Goal: Task Accomplishment & Management: Manage account settings

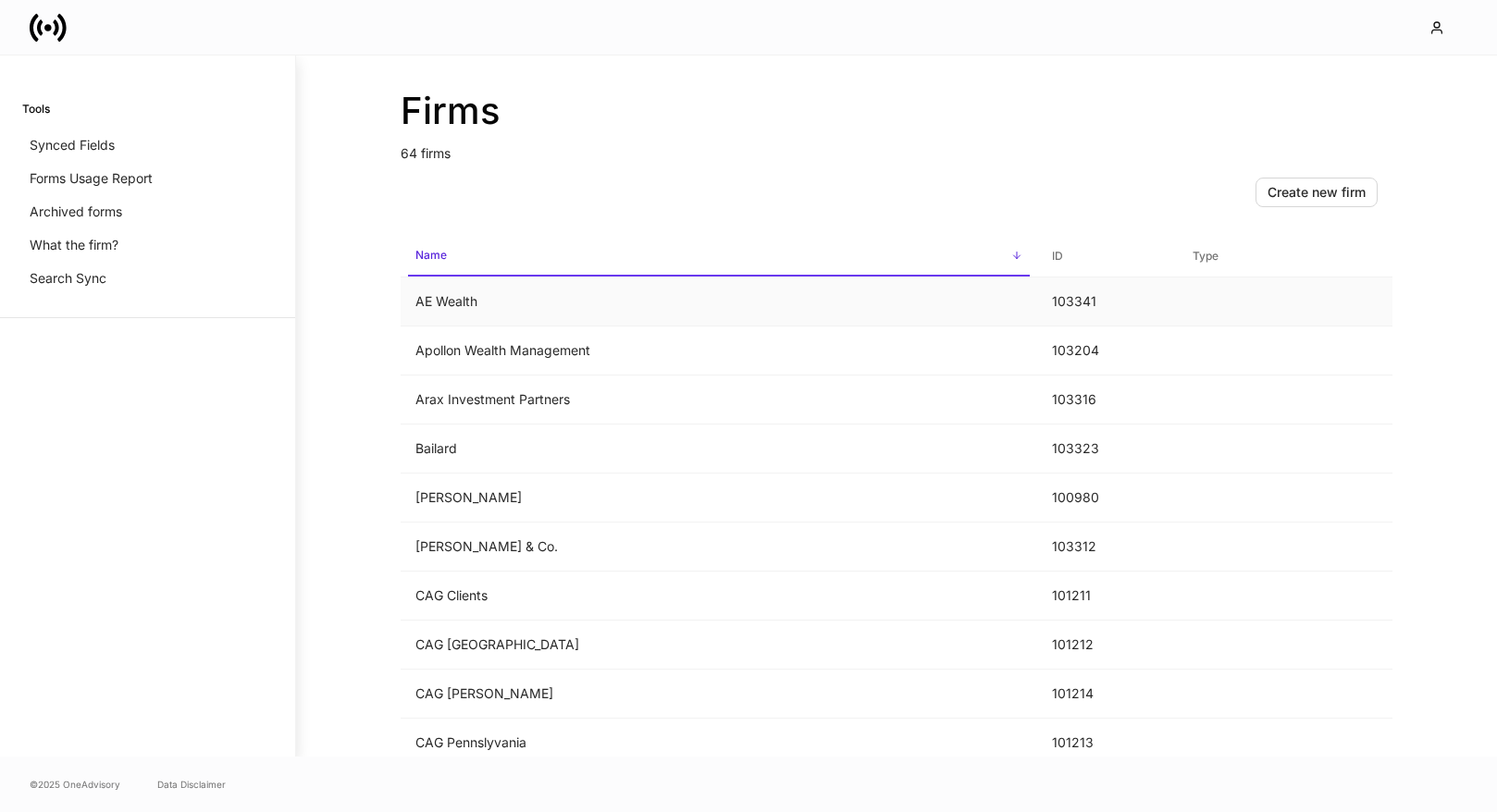
click at [710, 302] on td "AE Wealth" at bounding box center [718, 302] width 637 height 49
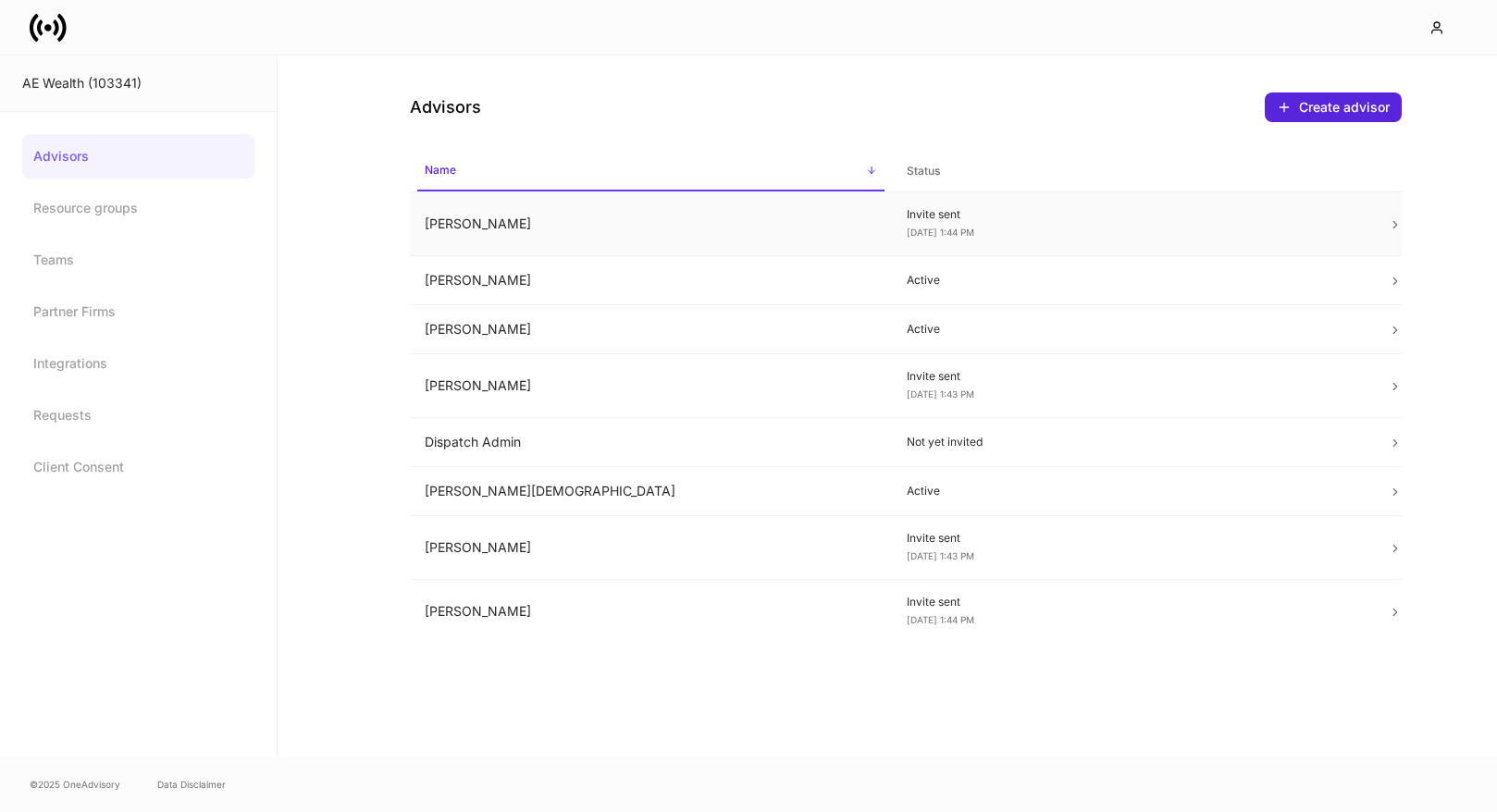
click at [1120, 206] on td "Invite sent Oct 2, 1:44 PM" at bounding box center [1132, 224] width 482 height 64
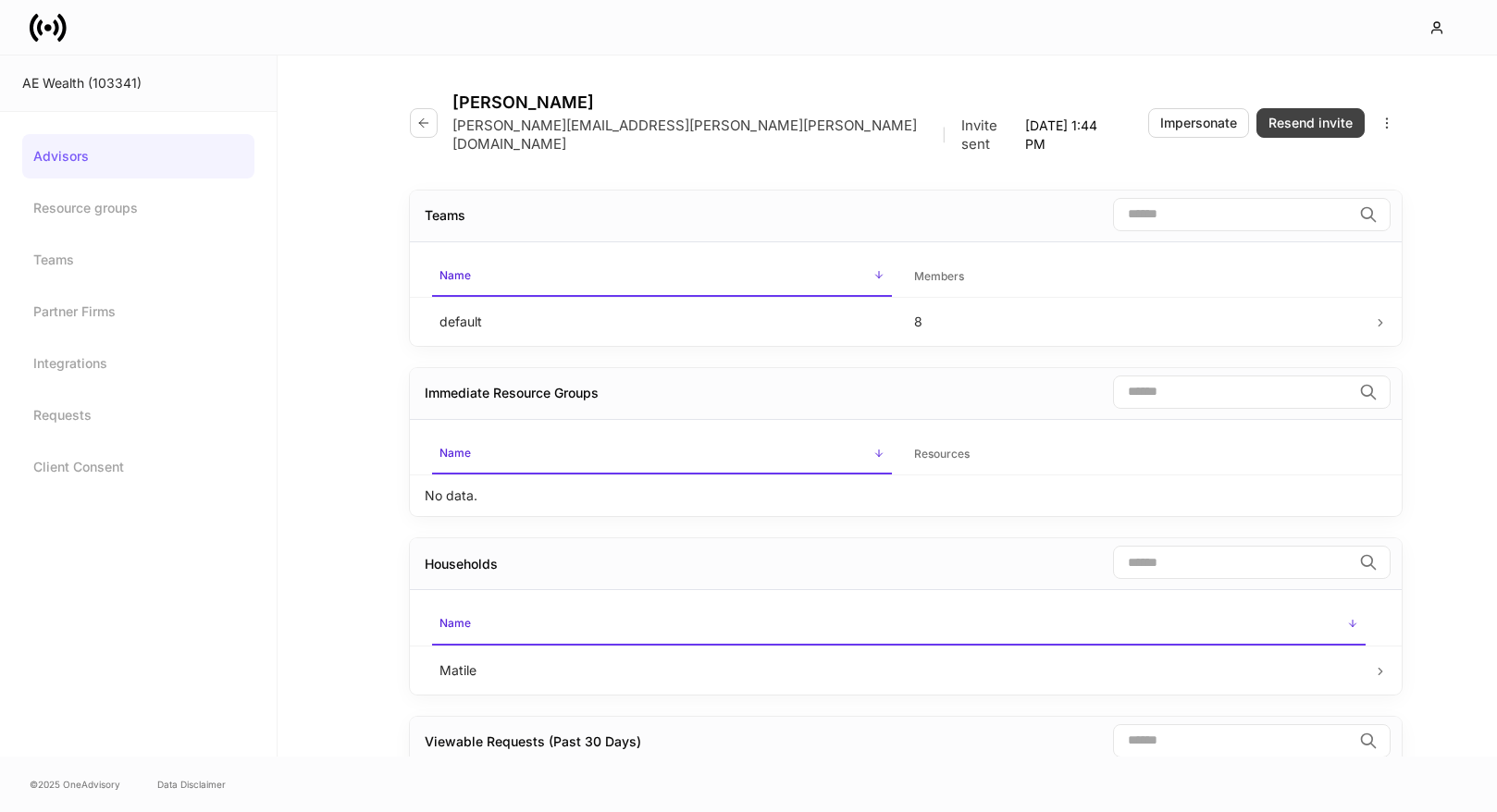
click at [1291, 124] on button "Resend invite" at bounding box center [1311, 123] width 108 height 29
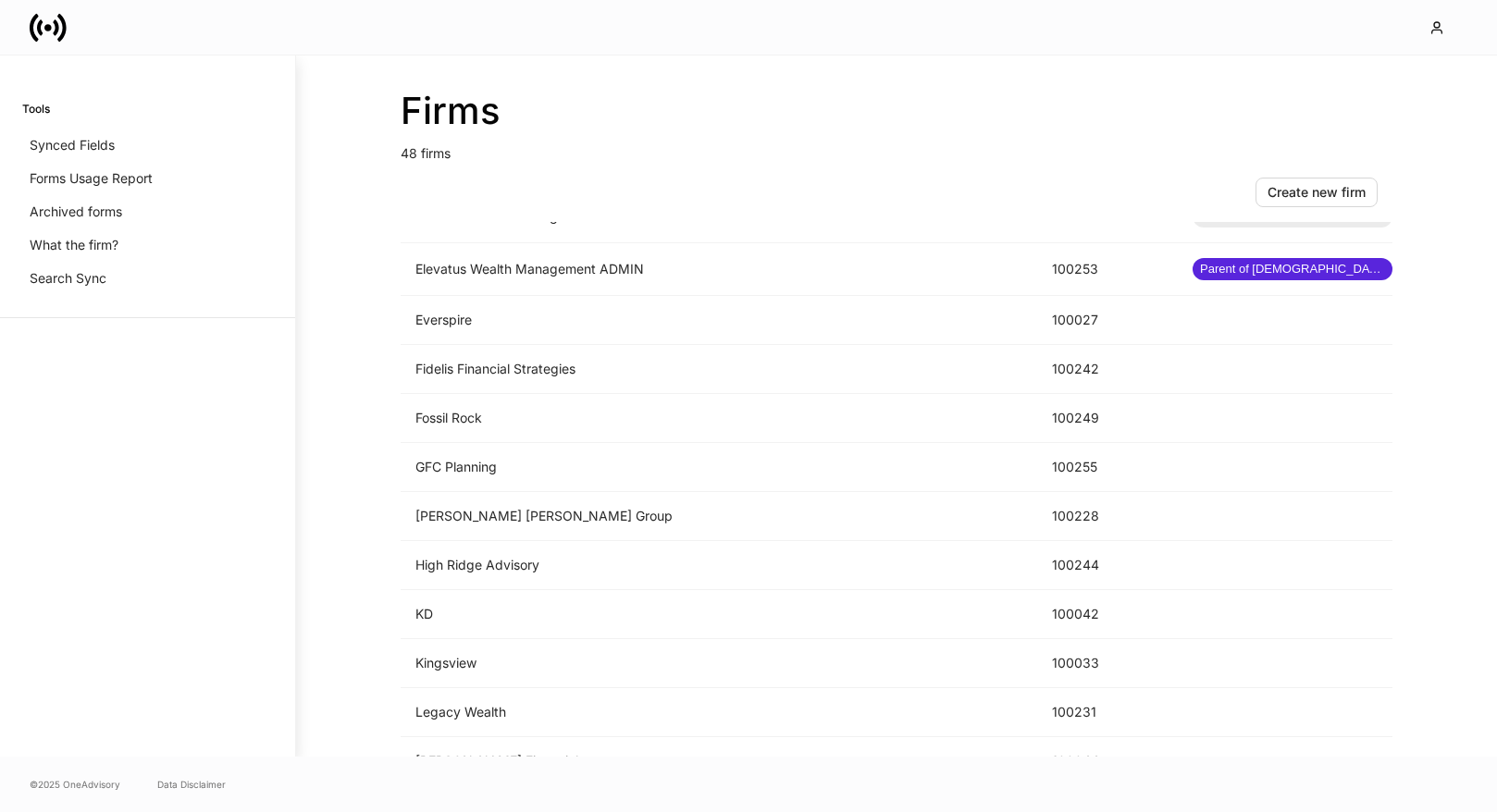
scroll to position [1403, 0]
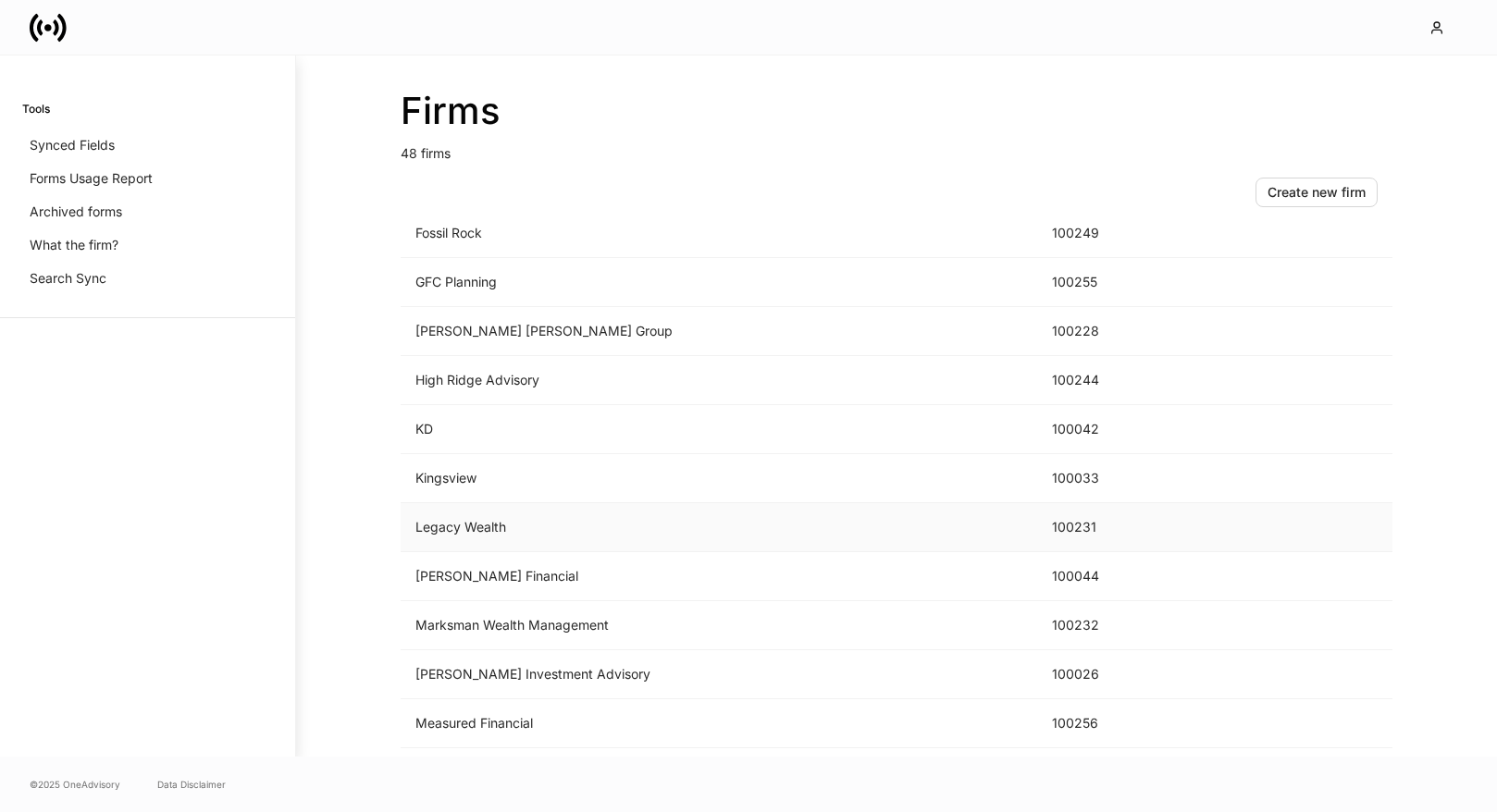
click at [645, 517] on td "Legacy Wealth" at bounding box center [718, 528] width 637 height 49
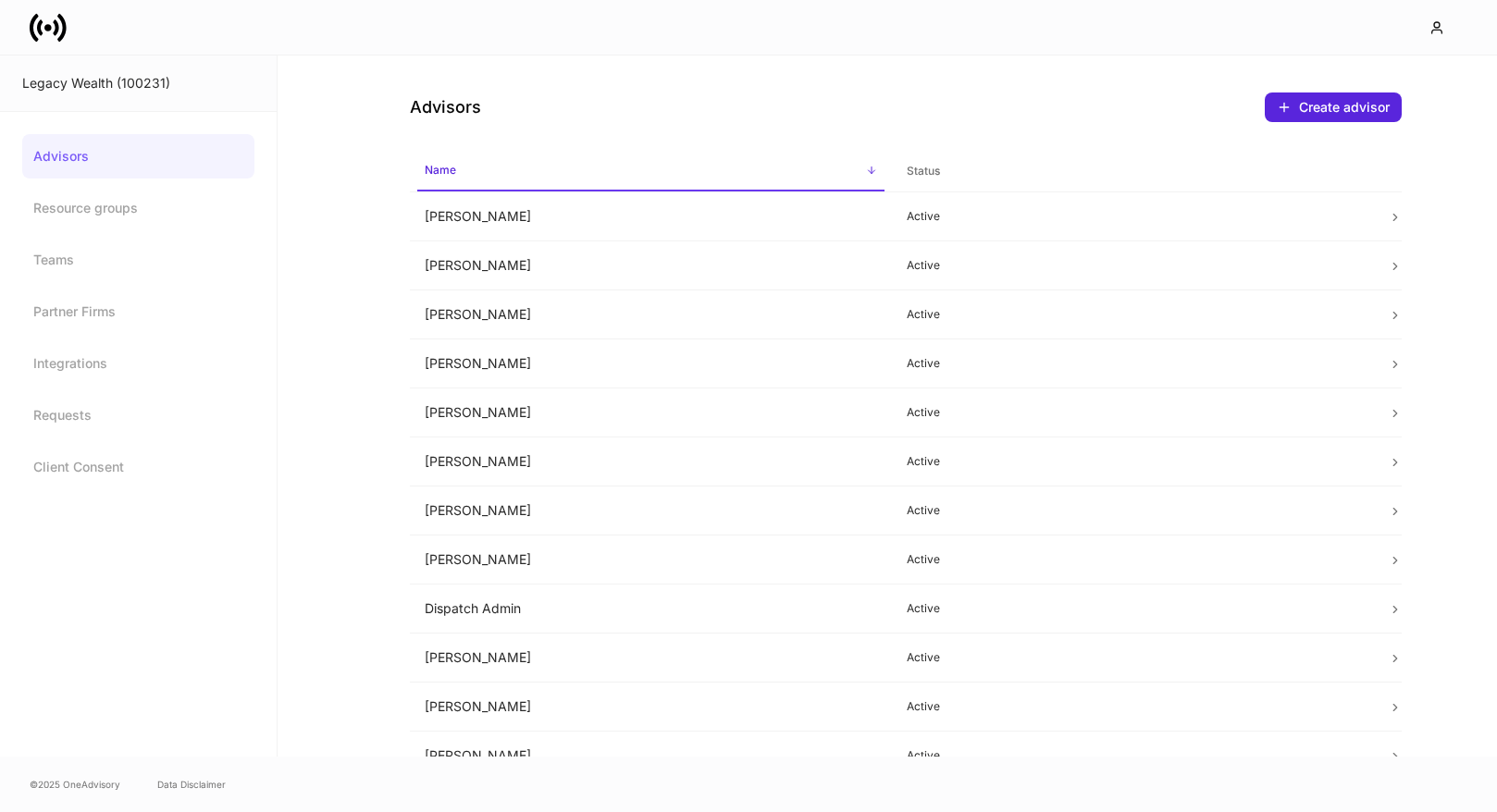
scroll to position [367, 0]
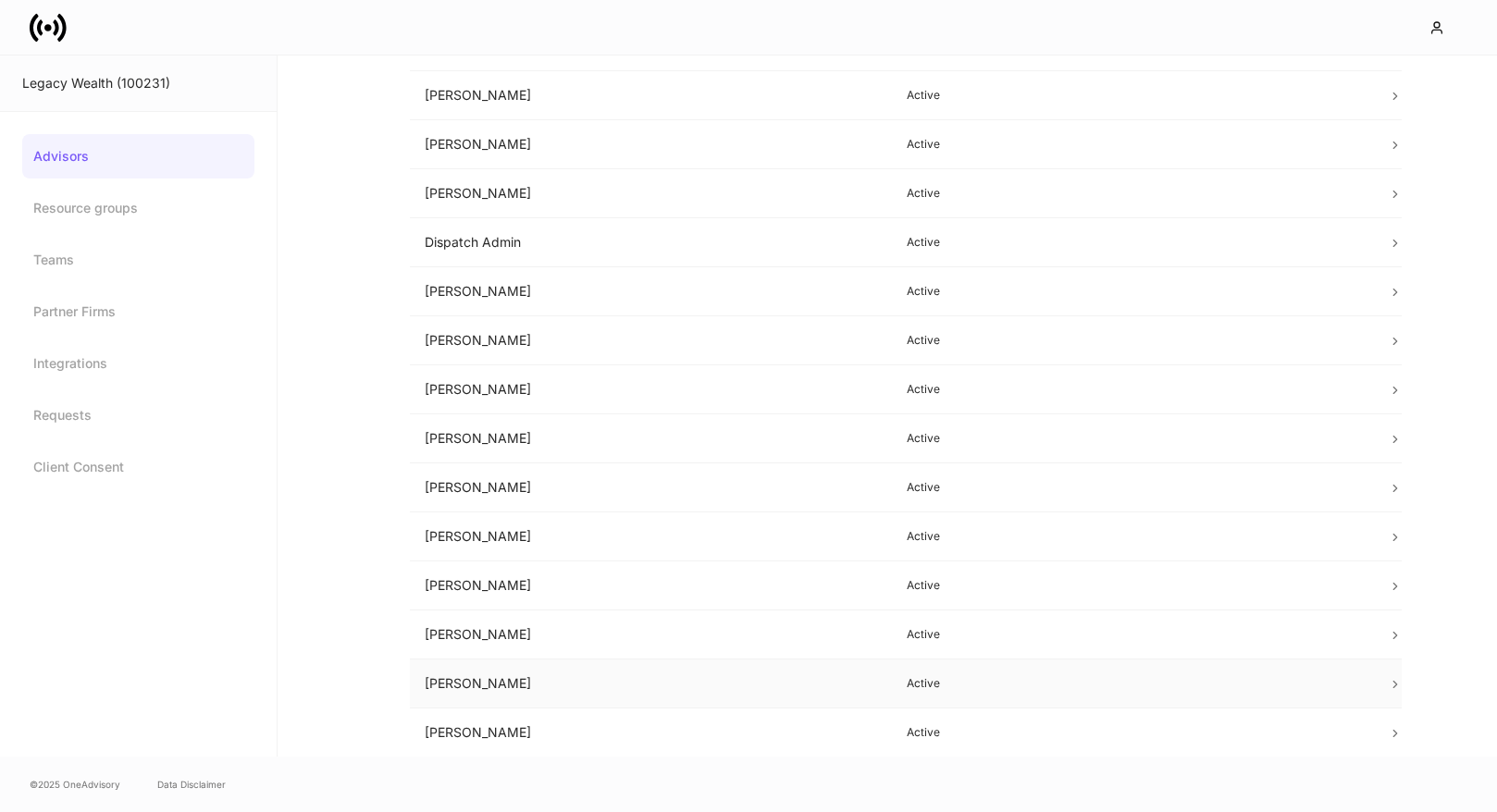
click at [655, 680] on td "Mike Wren" at bounding box center [650, 685] width 482 height 49
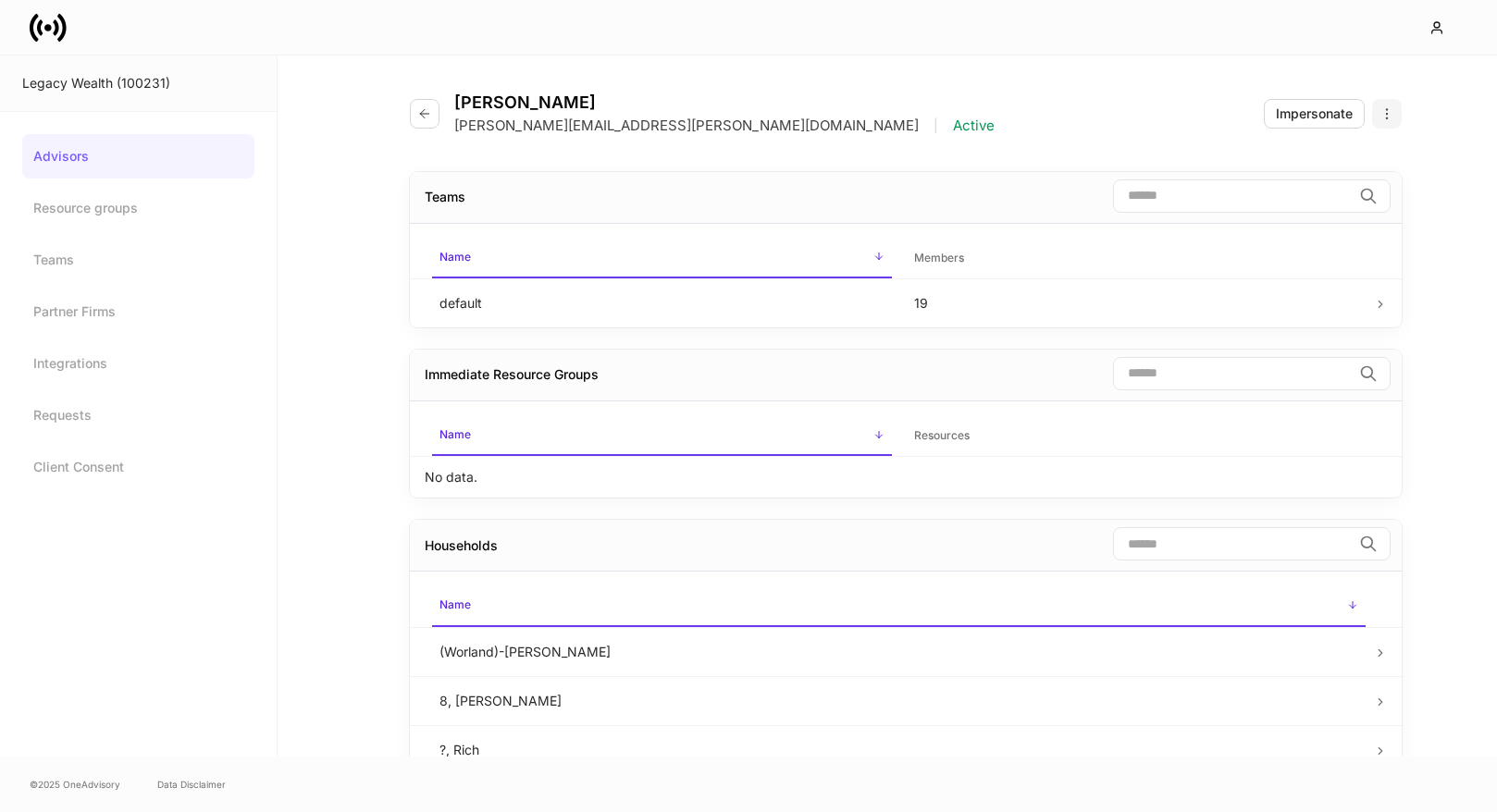
click at [1389, 110] on icon "button" at bounding box center [1386, 113] width 15 height 15
click at [1344, 152] on li "Edit advisor" at bounding box center [1313, 158] width 175 height 29
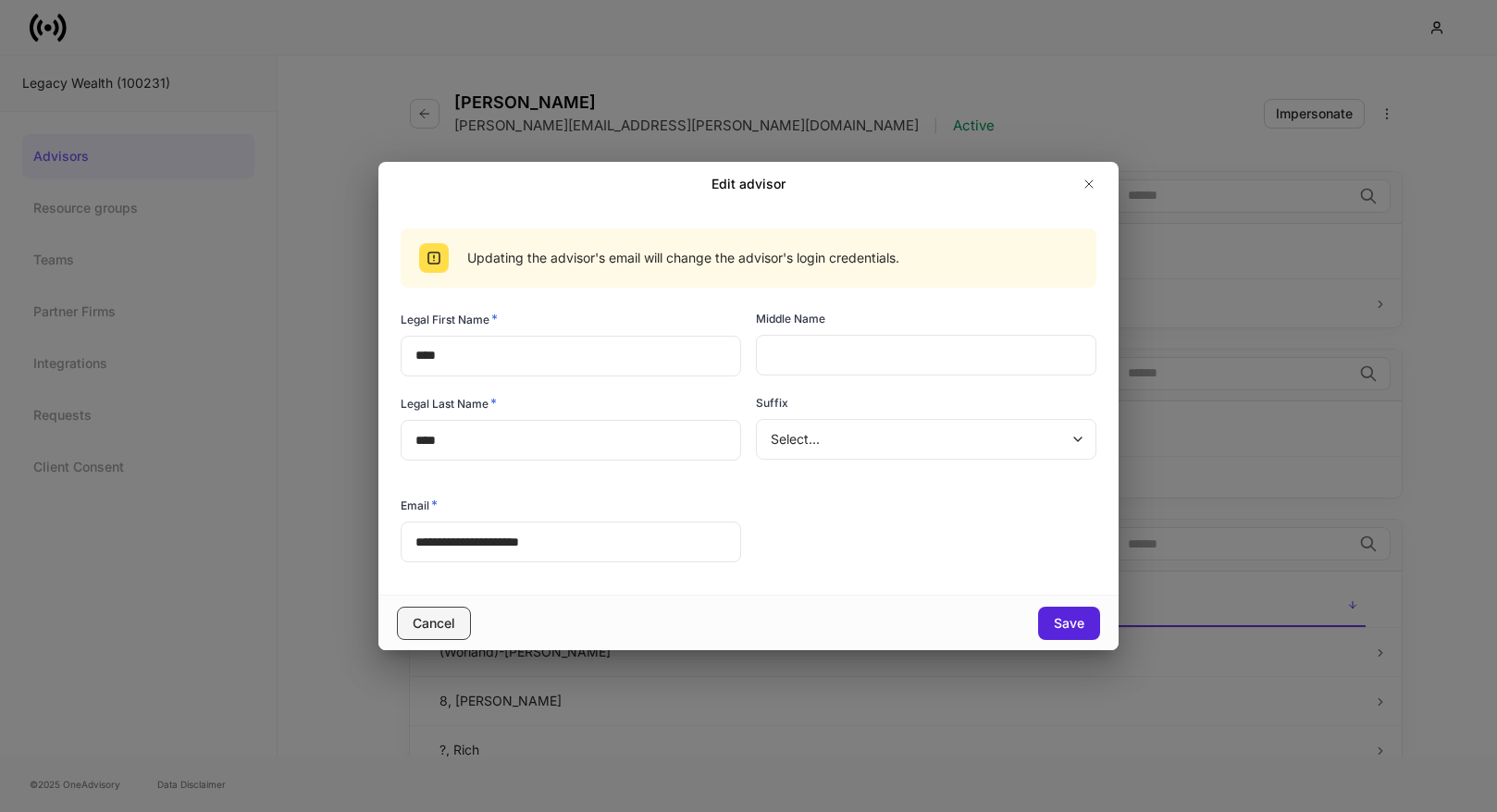
click at [428, 619] on div "Cancel" at bounding box center [434, 623] width 42 height 19
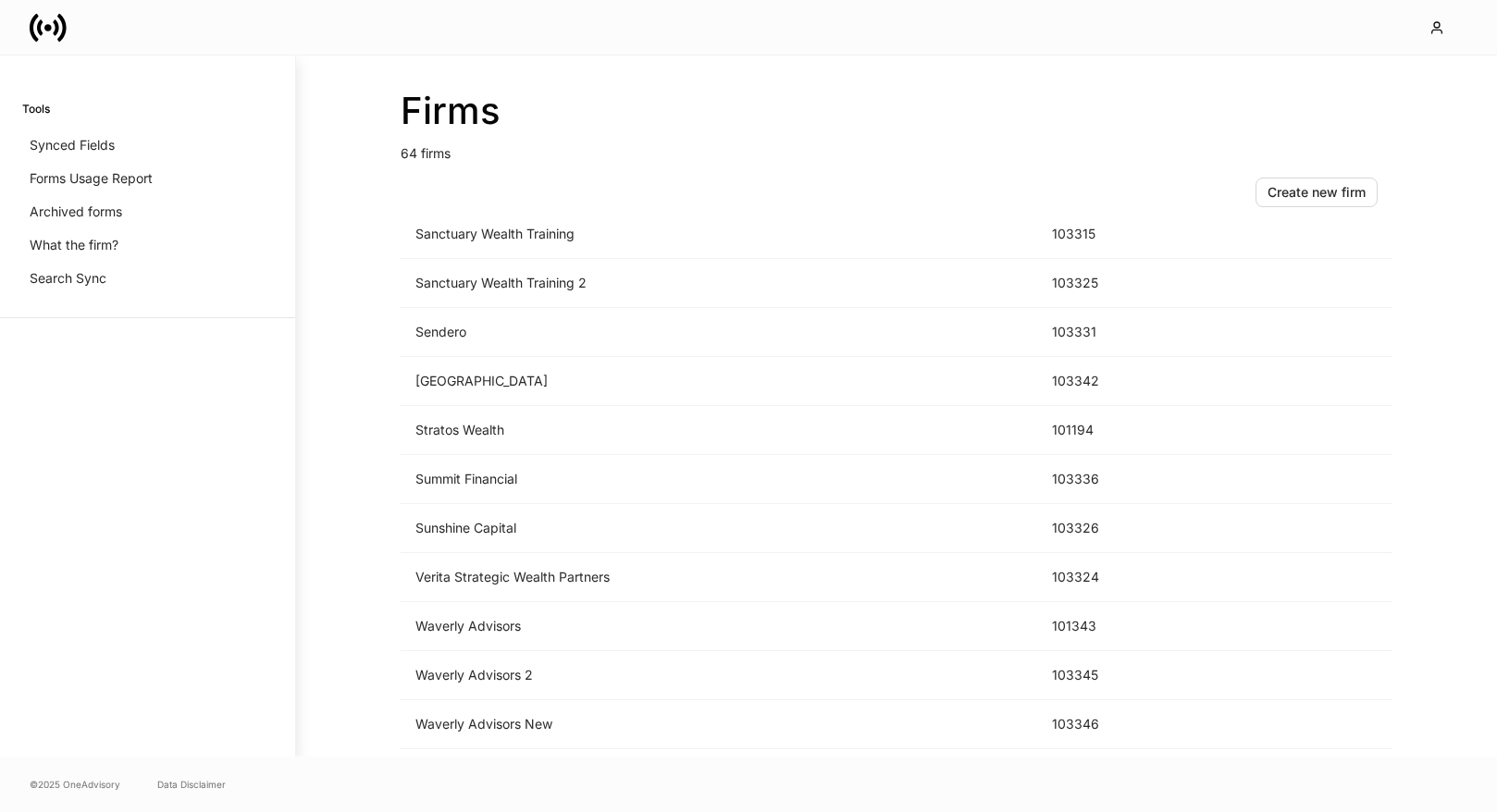
scroll to position [2687, 0]
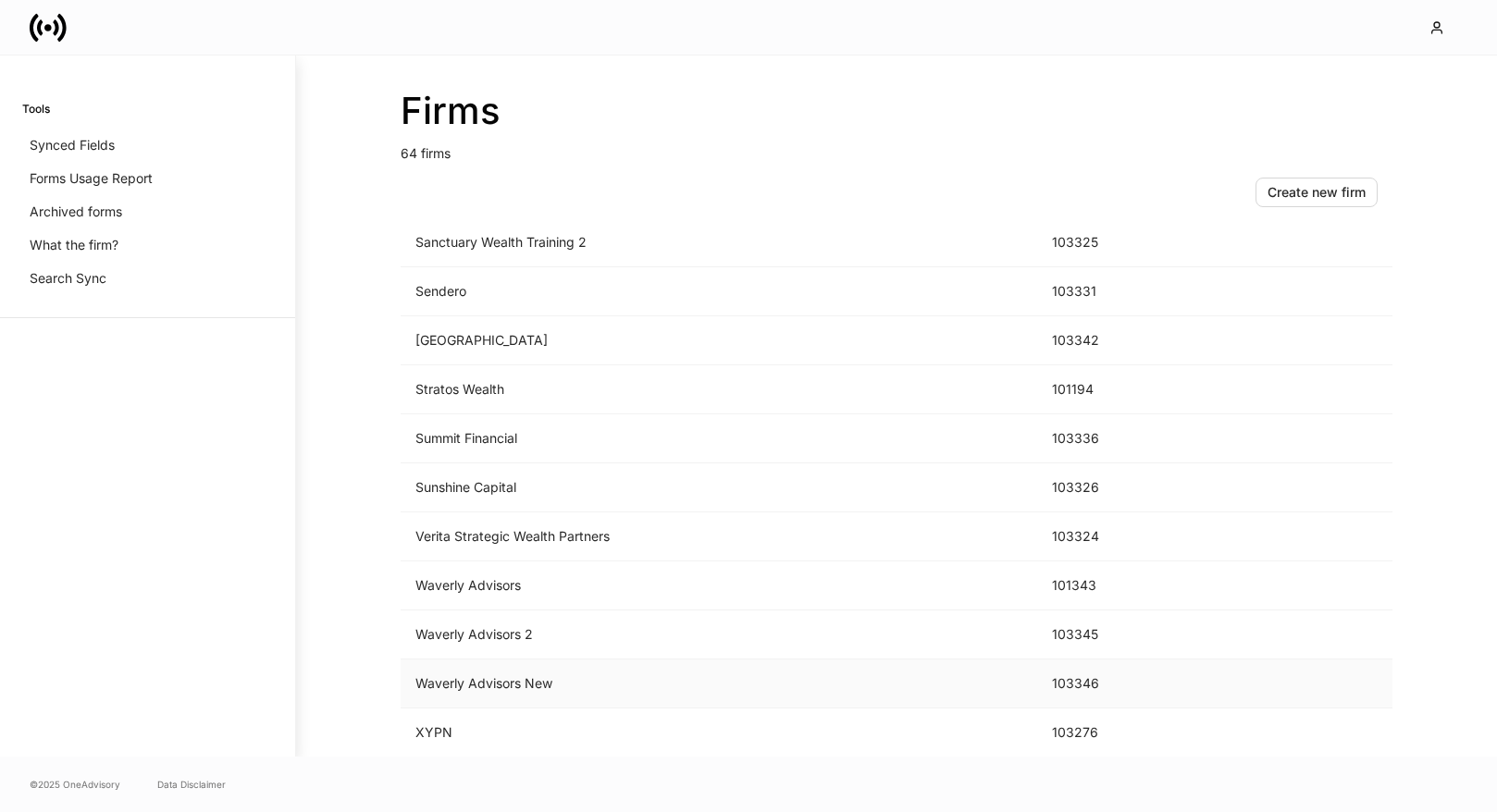
click at [696, 696] on td "Waverly Advisors New" at bounding box center [718, 685] width 637 height 49
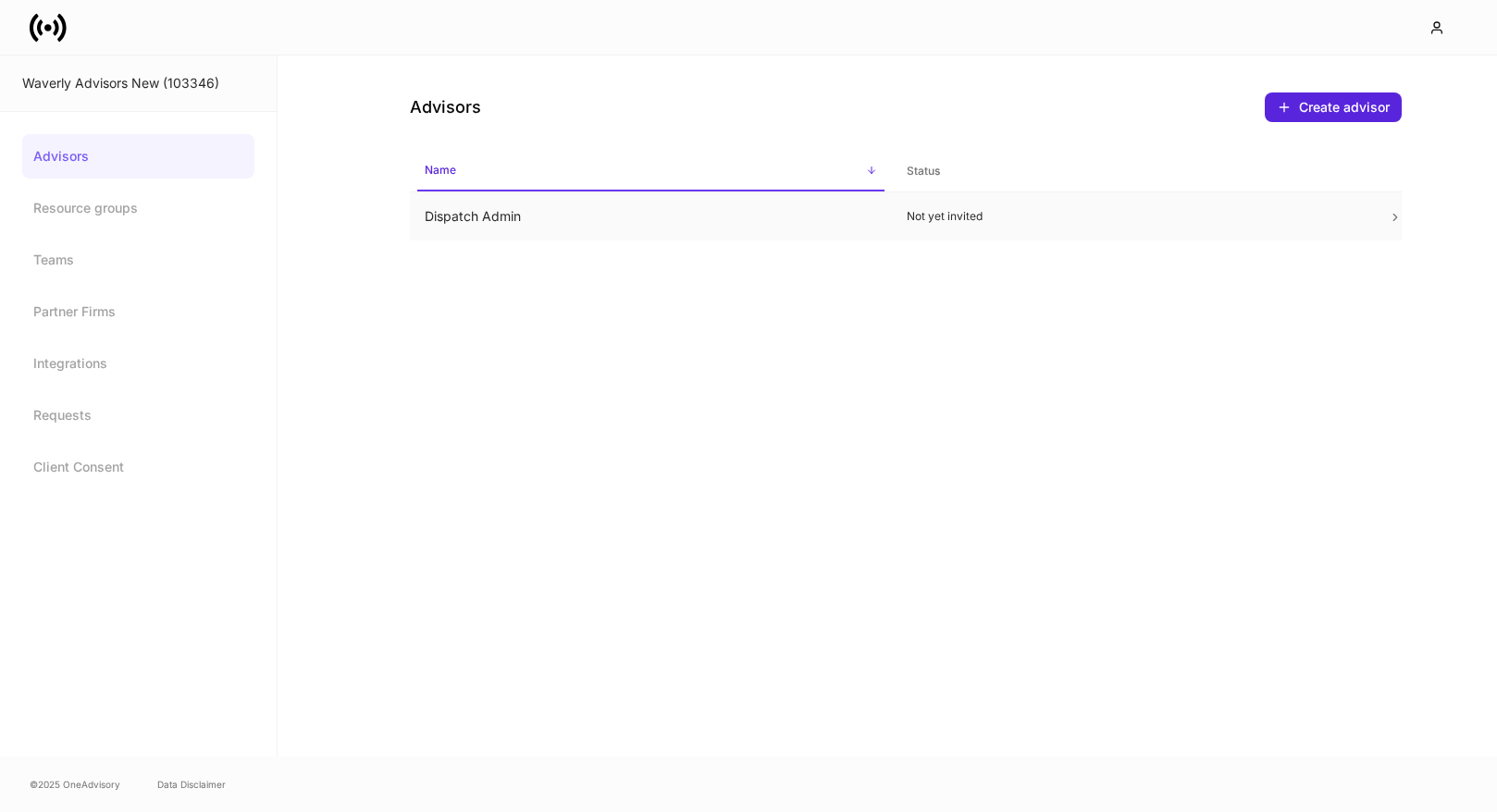
click at [722, 230] on td "Dispatch Admin" at bounding box center [650, 217] width 482 height 49
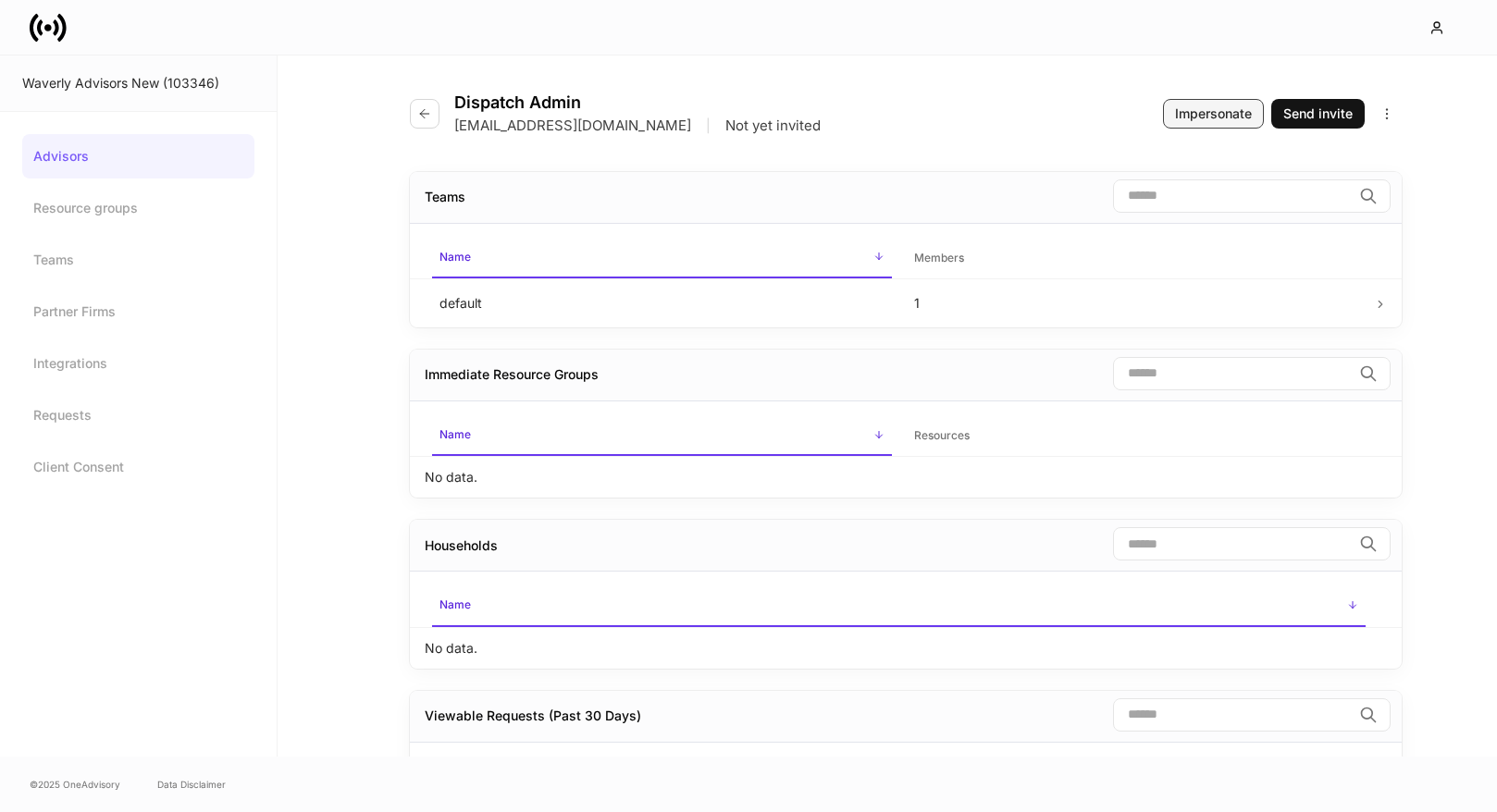
click at [1204, 119] on div "Impersonate" at bounding box center [1213, 114] width 77 height 19
